Goal: Information Seeking & Learning: Learn about a topic

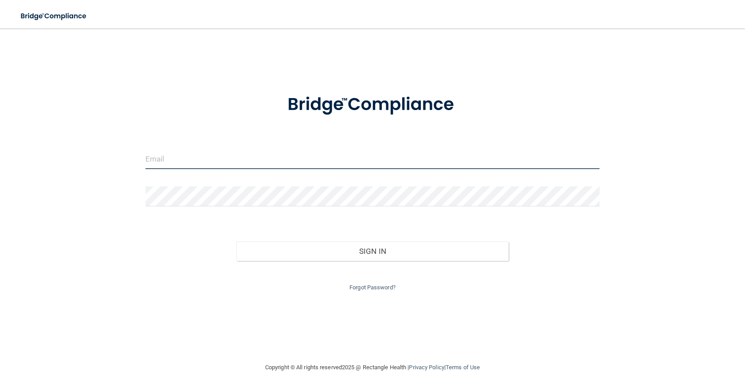
click at [221, 164] on input "email" at bounding box center [372, 159] width 454 height 20
type input "[EMAIL_ADDRESS][DOMAIN_NAME]"
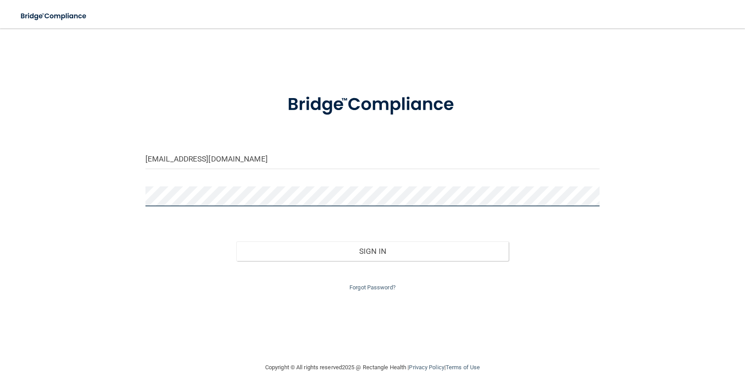
click at [236, 241] on button "Sign In" at bounding box center [372, 251] width 272 height 20
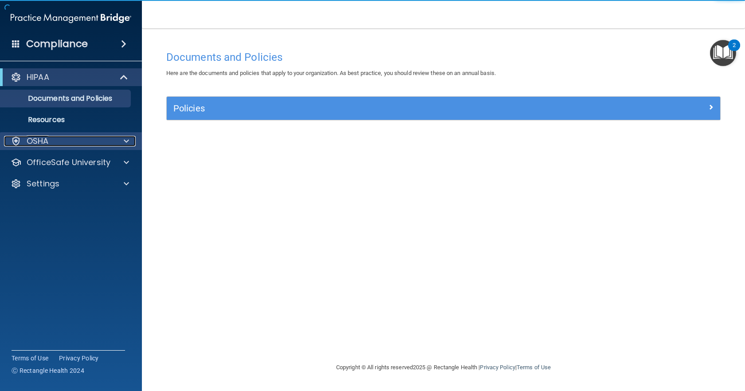
click at [94, 145] on div "OSHA" at bounding box center [59, 141] width 110 height 11
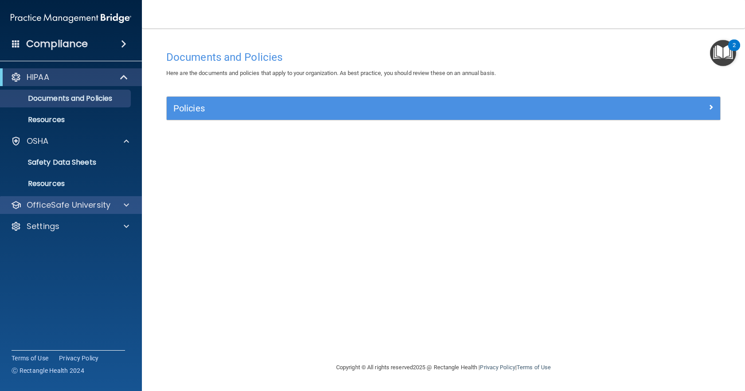
click at [90, 197] on div "OfficeSafe University" at bounding box center [71, 205] width 142 height 18
click at [95, 210] on p "OfficeSafe University" at bounding box center [69, 204] width 84 height 11
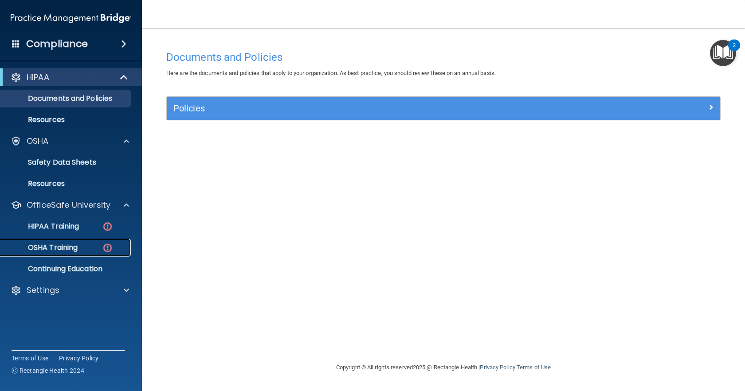
click at [75, 246] on p "OSHA Training" at bounding box center [42, 247] width 72 height 9
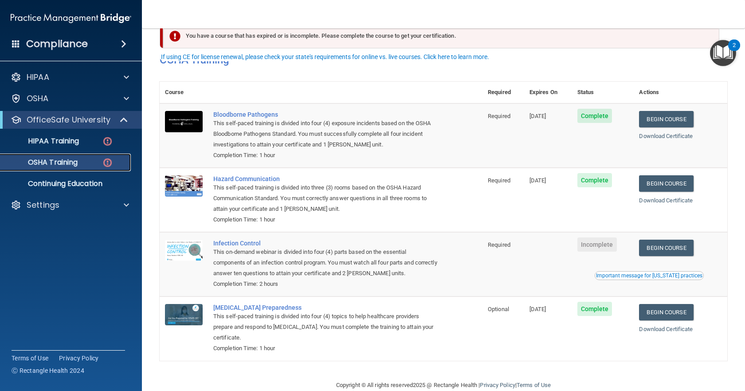
scroll to position [39, 0]
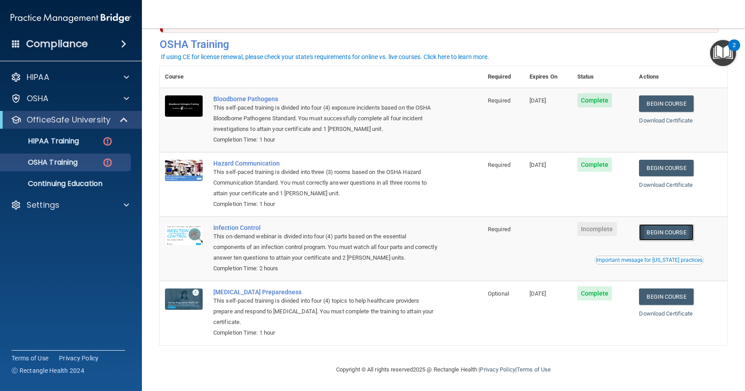
click at [647, 234] on link "Begin Course" at bounding box center [666, 232] width 54 height 16
